Goal: Find contact information: Find contact information

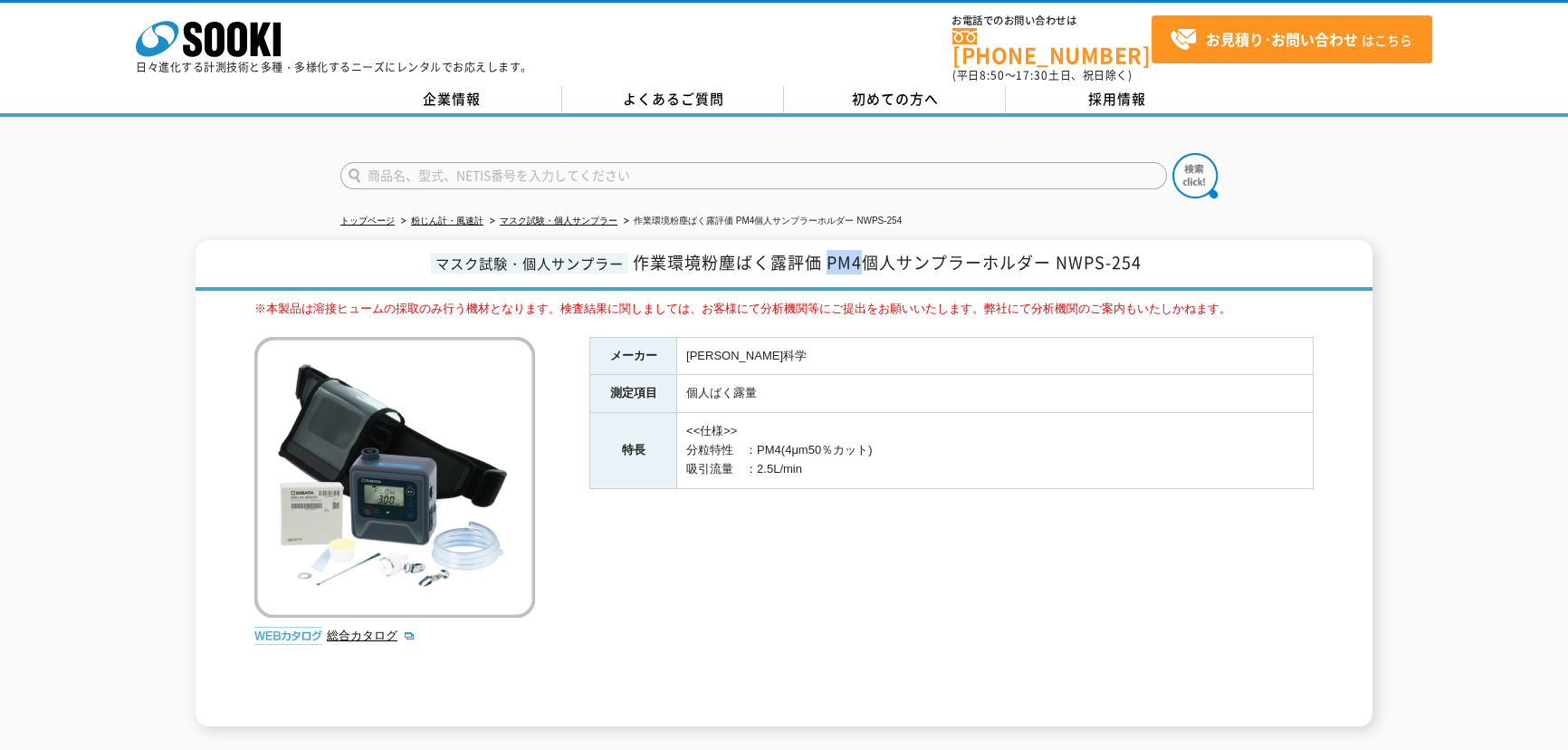
drag, startPoint x: 830, startPoint y: 246, endPoint x: 859, endPoint y: 261, distance: 32.6
click at [859, 261] on span "作業環境粉塵ばく露評価 PM4個人サンプラーホルダー NWPS-254" at bounding box center [887, 262] width 509 height 24
click at [860, 253] on span "作業環境粉塵ばく露評価 PM4個人サンプラーホルダー NWPS-254" at bounding box center [887, 262] width 509 height 24
drag, startPoint x: 860, startPoint y: 253, endPoint x: 709, endPoint y: 253, distance: 151.0
click at [709, 253] on span "作業環境粉塵ばく露評価 PM4個人サンプラーホルダー NWPS-254" at bounding box center [887, 262] width 509 height 24
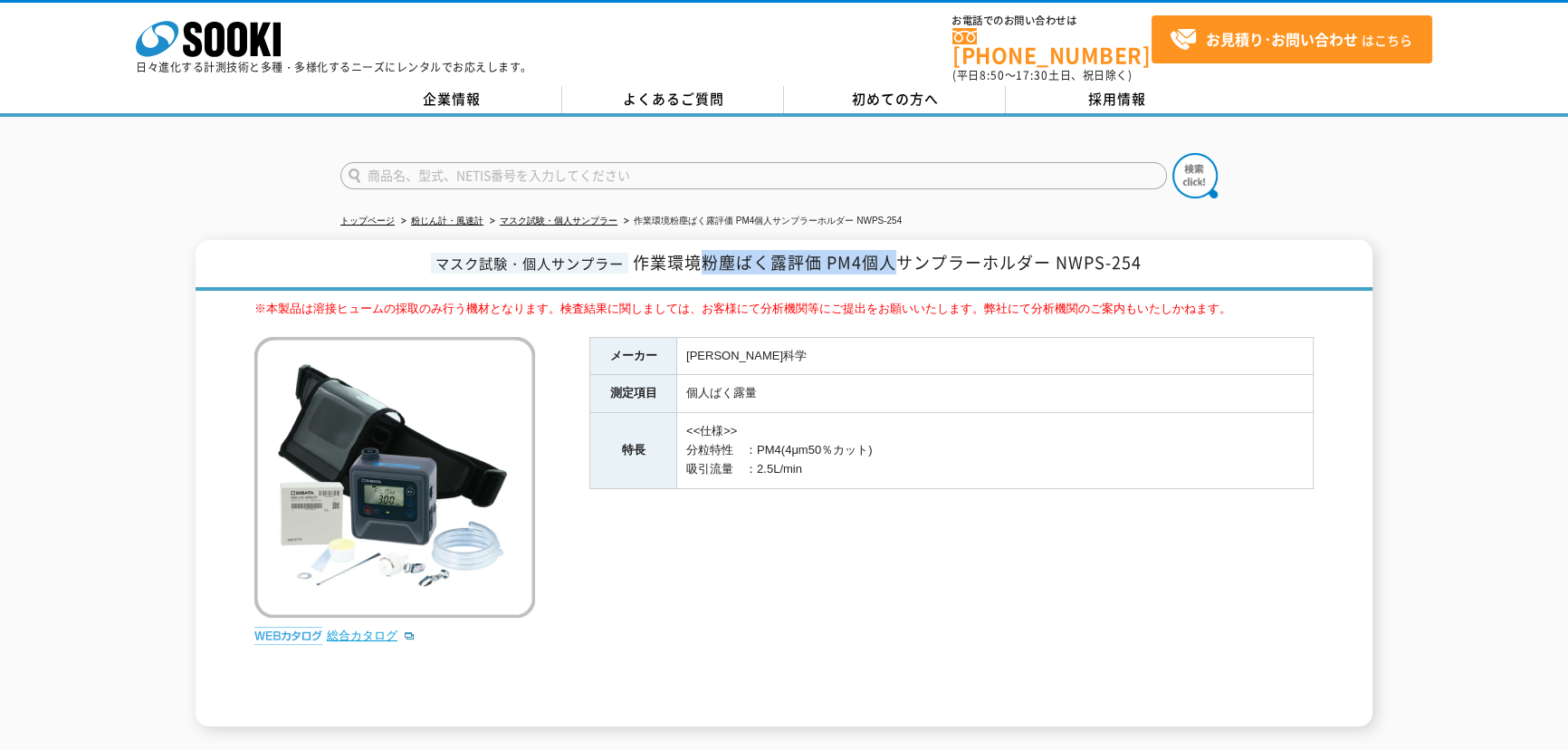
click at [356, 628] on link "総合カタログ" at bounding box center [371, 635] width 89 height 14
click at [473, 86] on link "企業情報" at bounding box center [451, 100] width 222 height 27
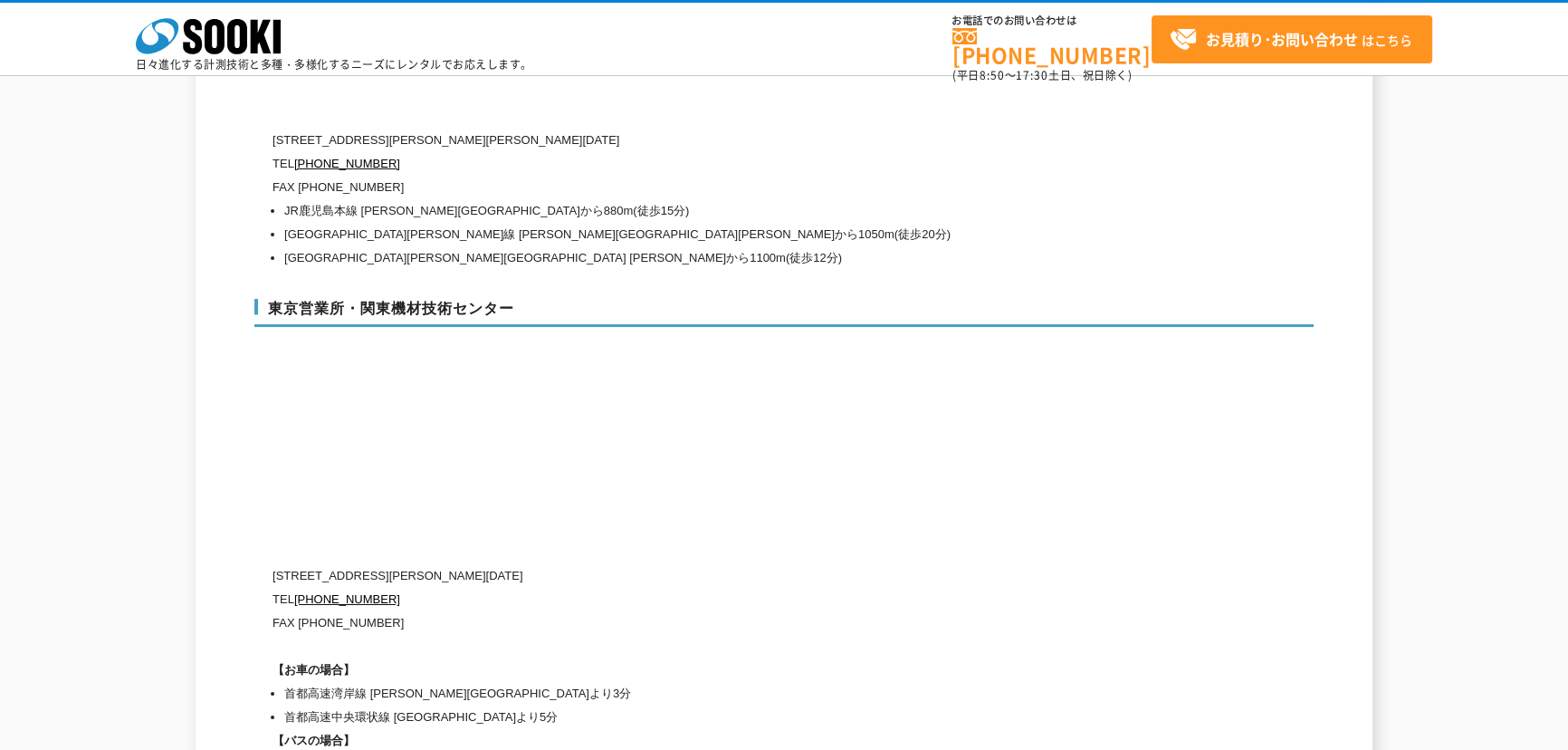
scroll to position [7823, 0]
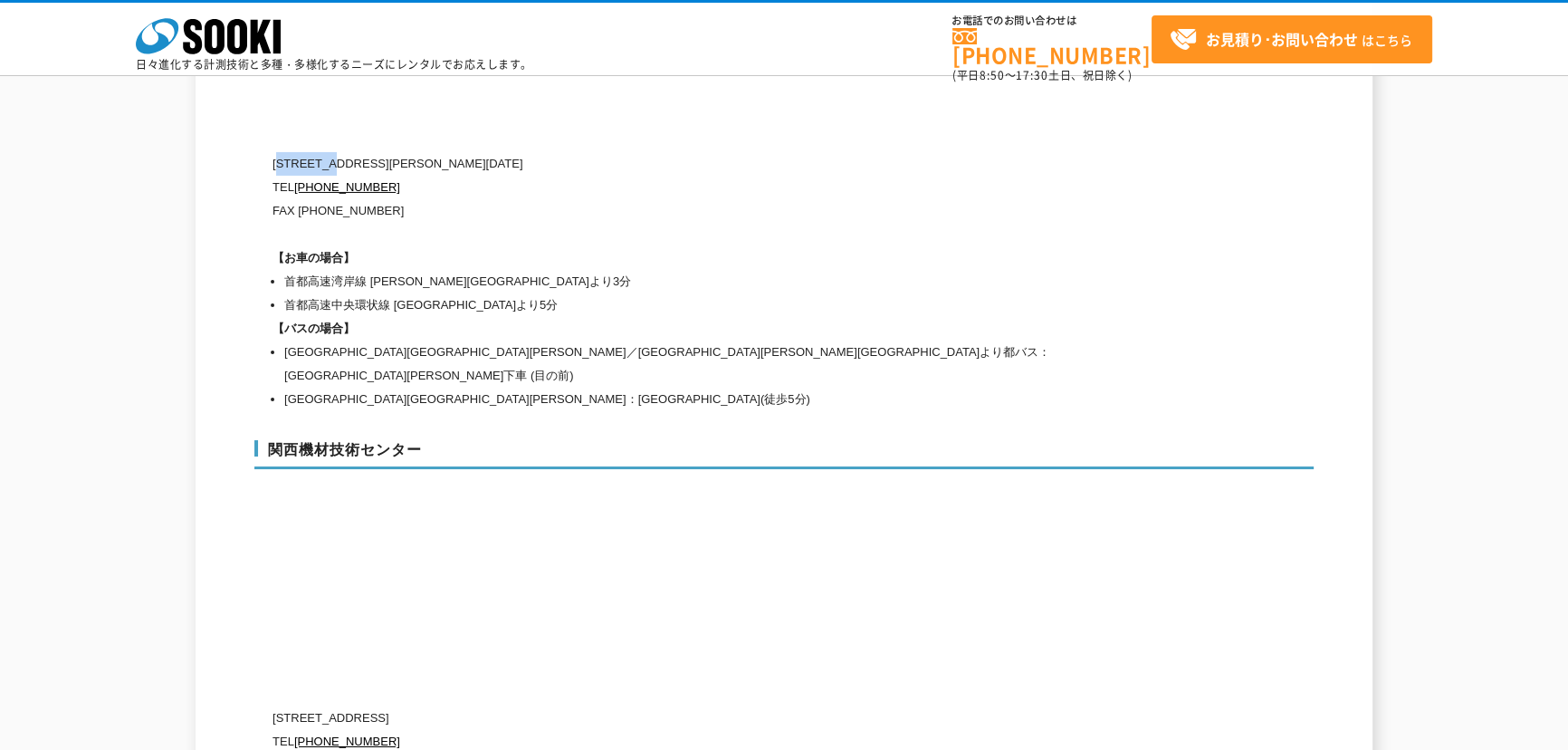
drag, startPoint x: 283, startPoint y: 120, endPoint x: 337, endPoint y: 125, distance: 54.2
click at [337, 152] on p "〒134-0086 東京都江戸川区臨海町2-3-18" at bounding box center [707, 163] width 870 height 23
copy p "134-0086"
